Goal: Find specific page/section: Find specific page/section

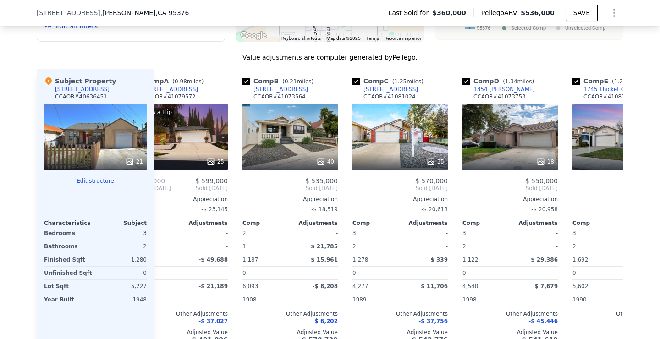
scroll to position [985, 0]
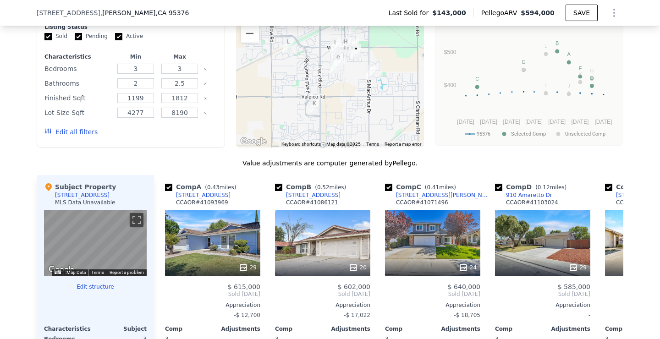
scroll to position [753, 0]
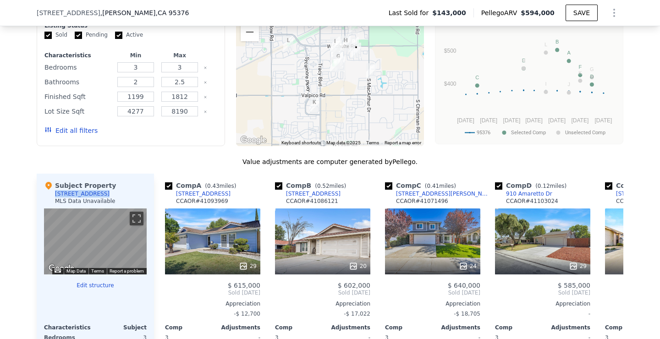
drag, startPoint x: 54, startPoint y: 192, endPoint x: 102, endPoint y: 194, distance: 47.8
click at [102, 194] on div "Subject Property [STREET_ADDRESS] MLS Data Unavailable" at bounding box center [95, 195] width 103 height 28
drag, startPoint x: 37, startPoint y: 16, endPoint x: 136, endPoint y: 19, distance: 99.1
click at [136, 19] on div "[STREET_ADDRESS][PERSON_NAME] Last Sold for $143,000 Pellego ARV $594,000 SAVE" at bounding box center [330, 13] width 587 height 26
copy div "[STREET_ADDRESS][PERSON_NAME]"
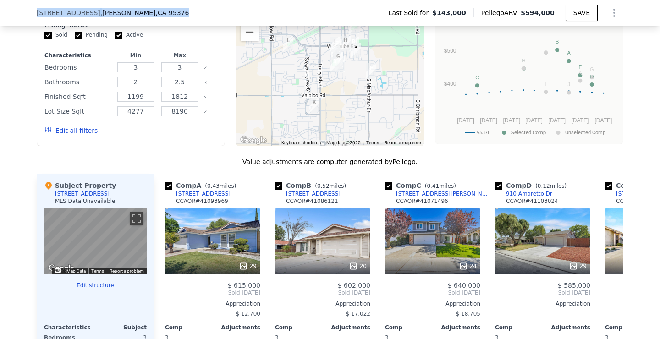
copy div "261 Butte Way , Tracy , CA 95376"
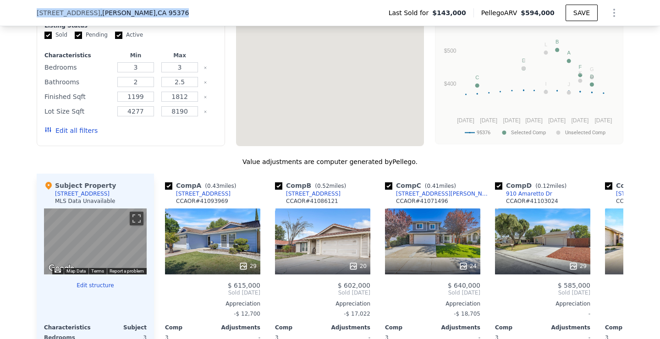
scroll to position [670, 0]
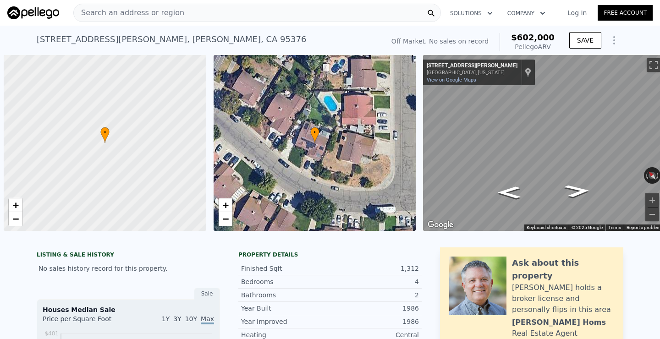
scroll to position [0, 4]
